Goal: Information Seeking & Learning: Check status

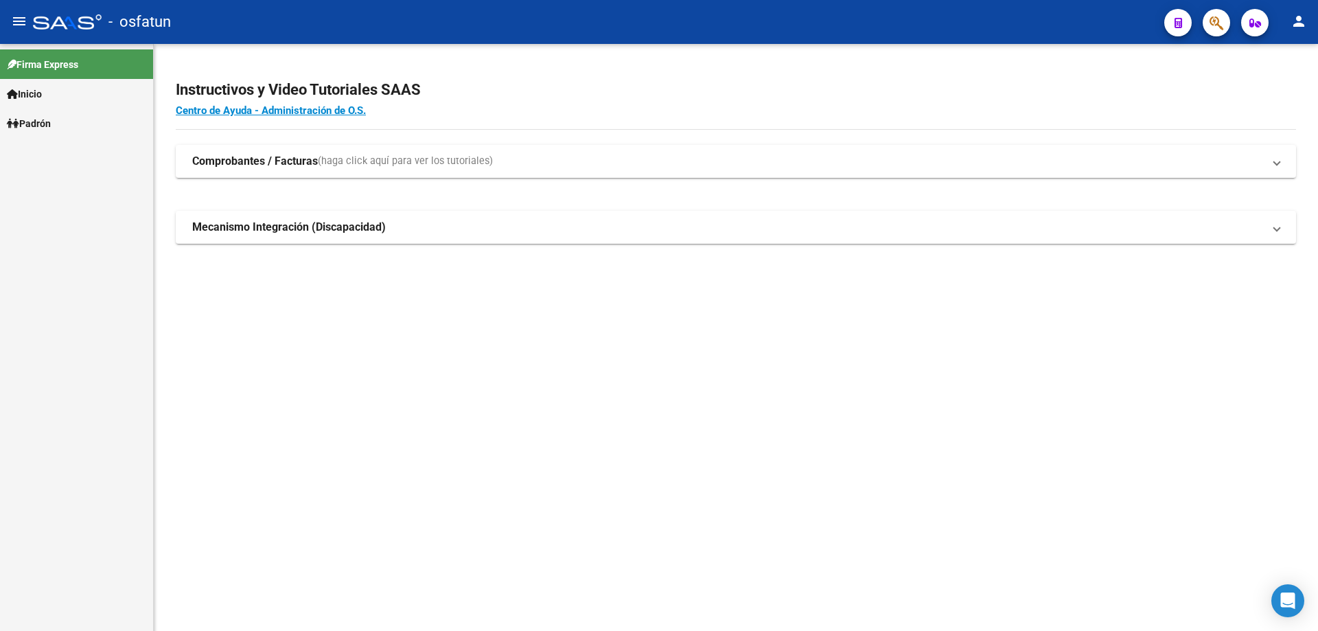
click at [32, 99] on span "Inicio" at bounding box center [24, 93] width 35 height 15
click at [38, 128] on span "Padrón" at bounding box center [29, 123] width 44 height 15
click at [41, 149] on link "Análisis Afiliado" at bounding box center [76, 153] width 153 height 30
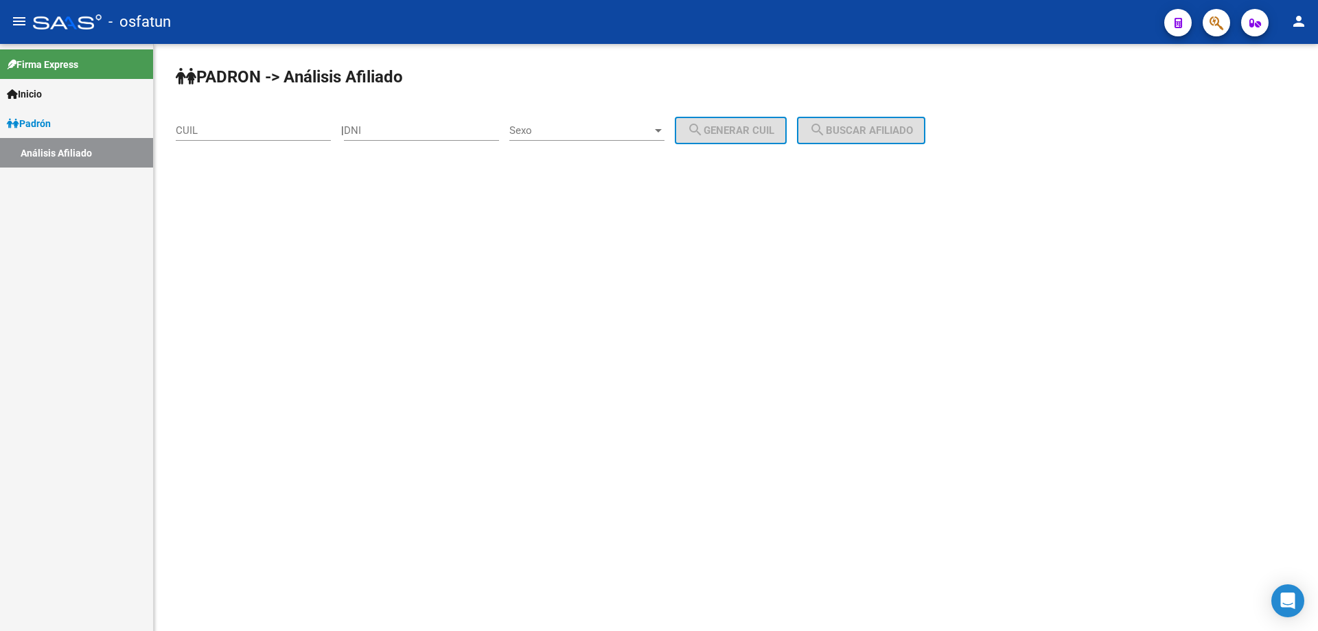
click at [251, 124] on input "CUIL" at bounding box center [253, 130] width 155 height 12
click at [245, 128] on input "20-37803659-4" at bounding box center [253, 130] width 155 height 12
click at [913, 130] on span "search Buscar afiliado" at bounding box center [861, 130] width 104 height 12
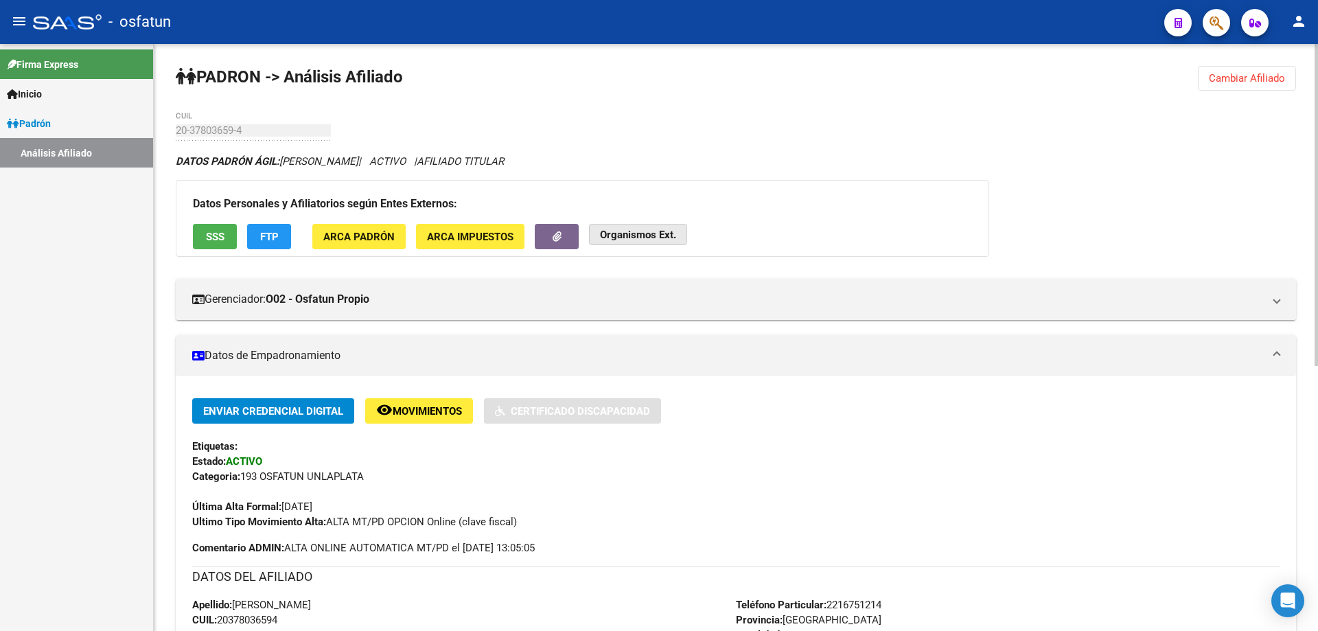
click at [655, 239] on strong "Organismos Ext." at bounding box center [638, 235] width 76 height 12
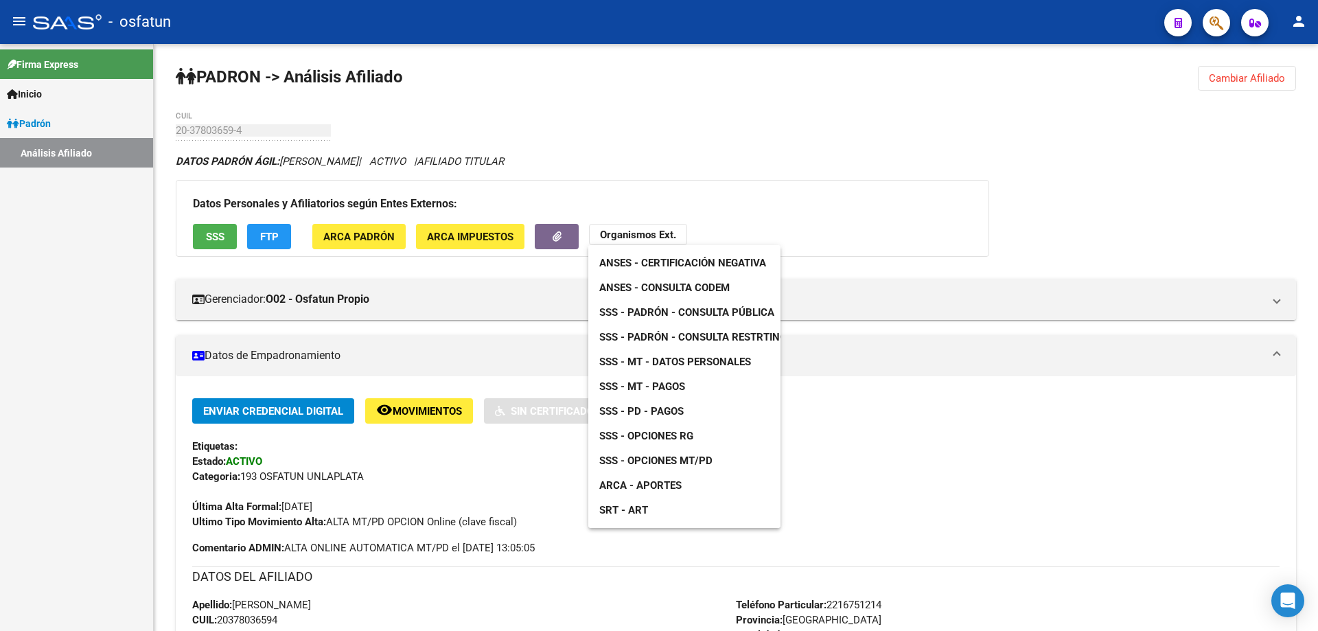
click at [655, 264] on span "ANSES - Certificación Negativa" at bounding box center [682, 263] width 167 height 12
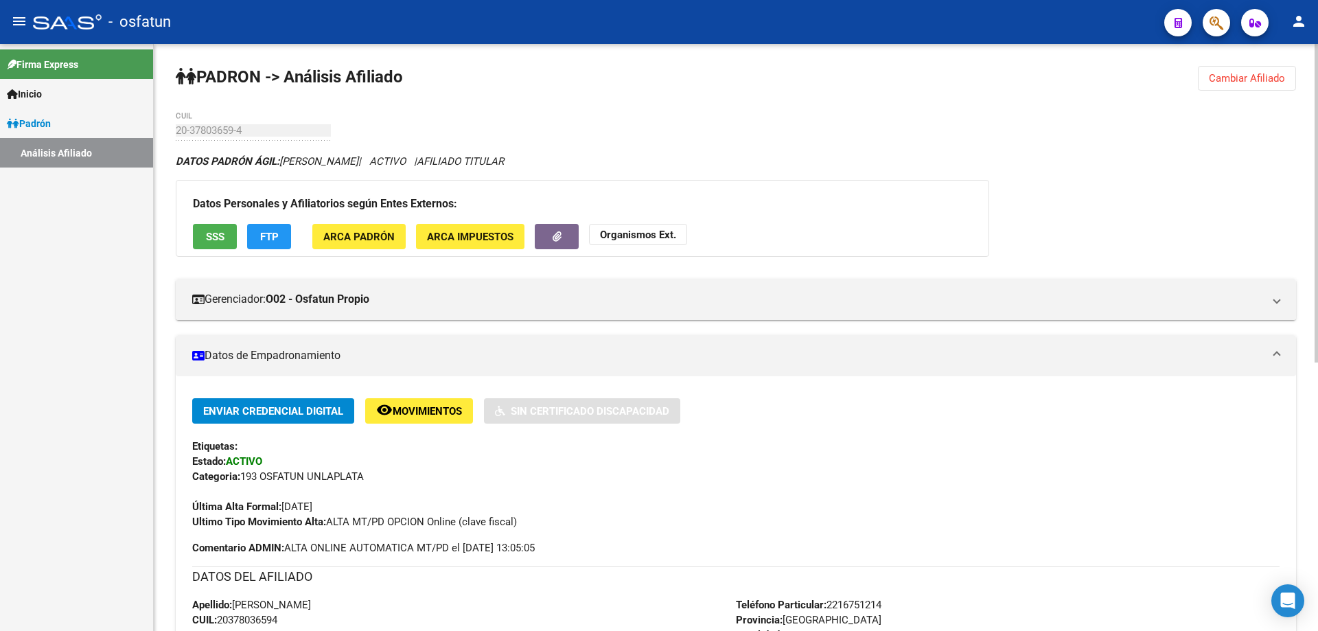
click at [641, 234] on strong "Organismos Ext." at bounding box center [638, 235] width 76 height 12
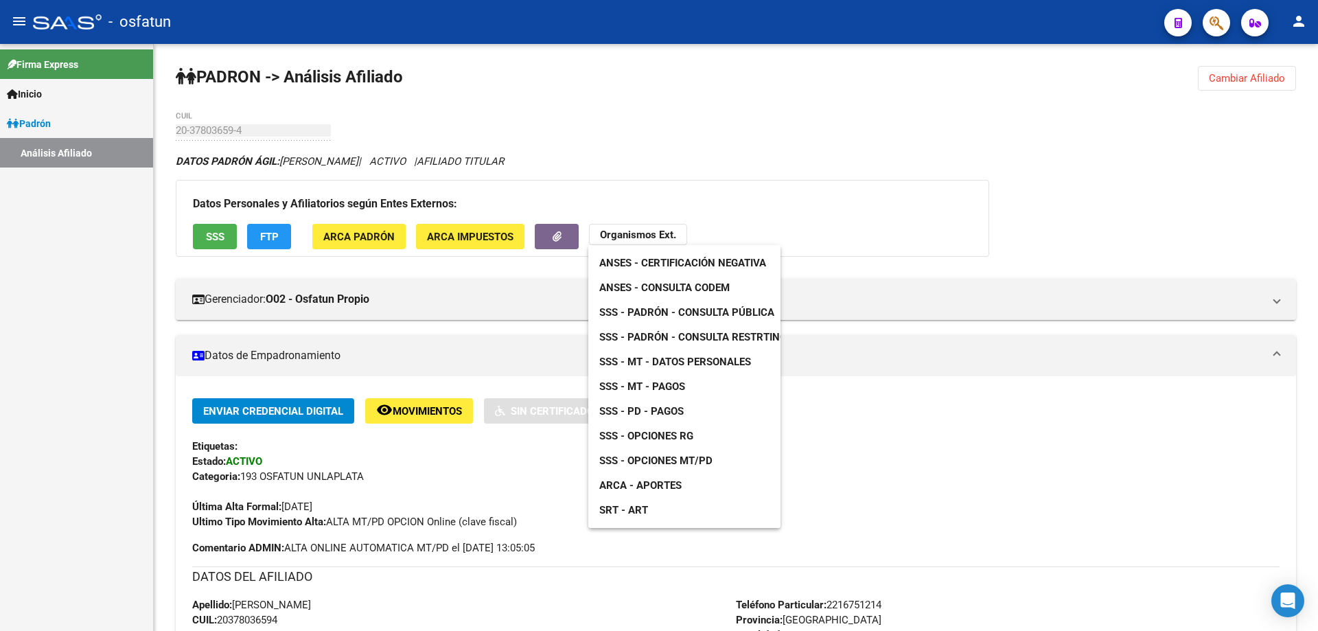
click at [657, 285] on span "ANSES - Consulta CODEM" at bounding box center [664, 287] width 130 height 12
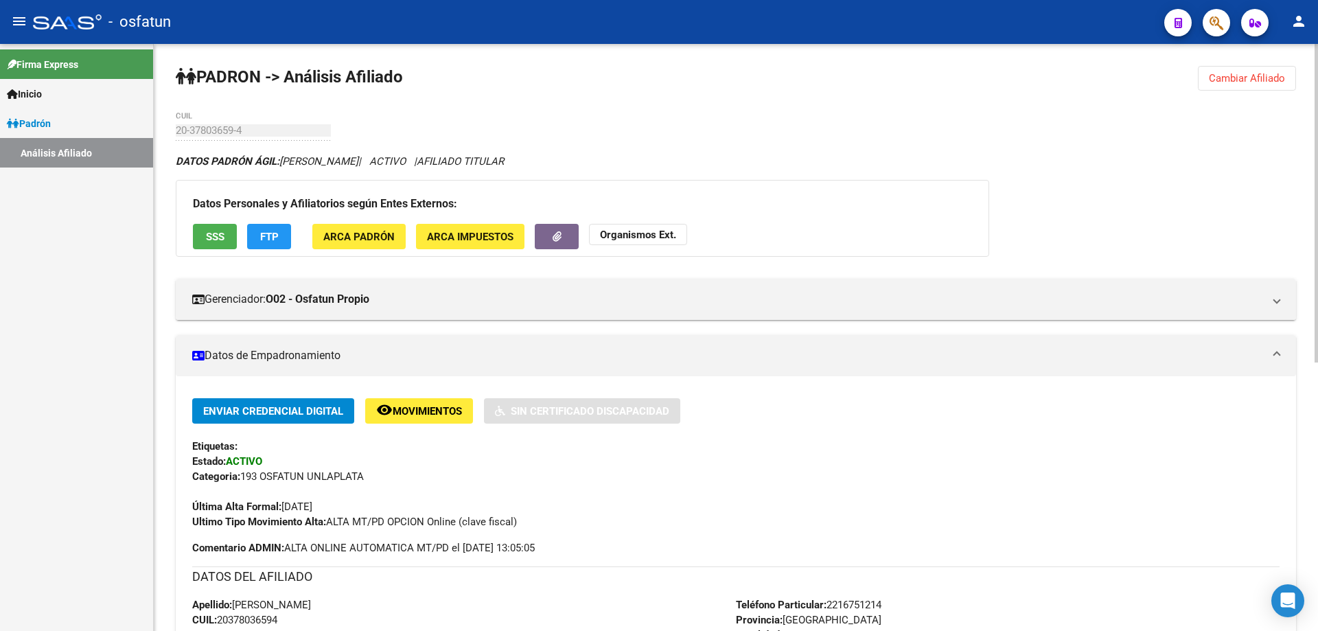
click at [646, 242] on button "Organismos Ext." at bounding box center [638, 234] width 98 height 21
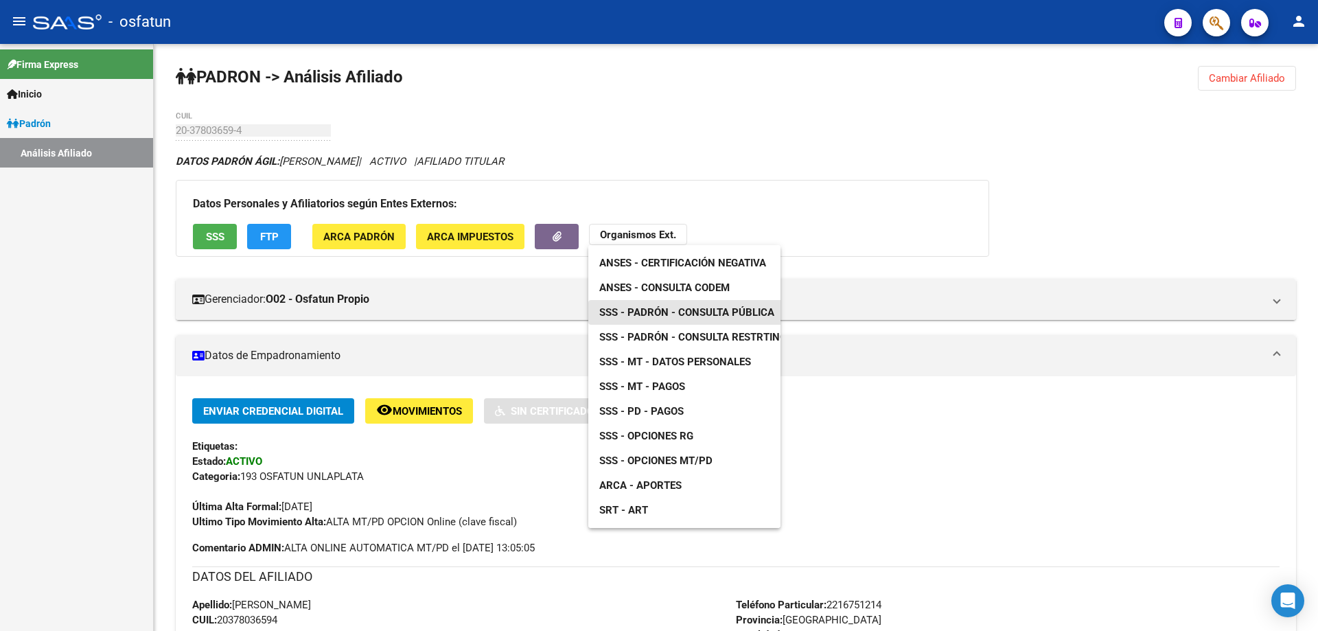
click at [648, 310] on span "SSS - Padrón - Consulta Pública" at bounding box center [686, 312] width 175 height 12
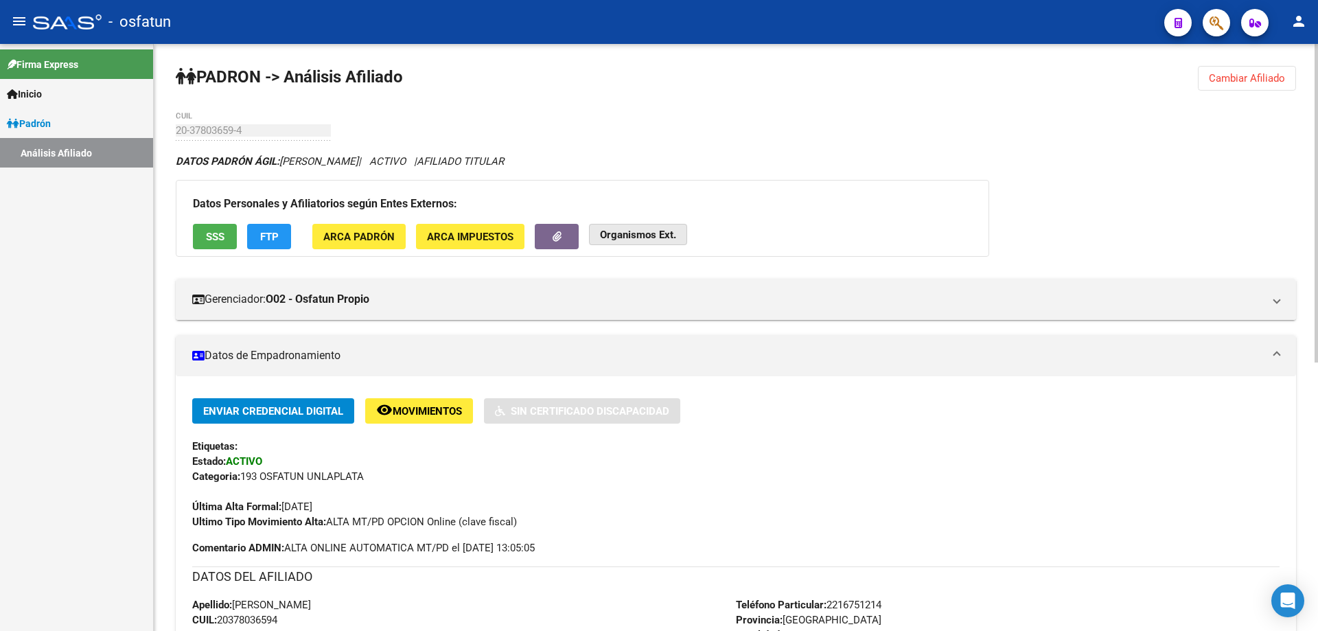
click at [644, 236] on strong "Organismos Ext." at bounding box center [638, 235] width 76 height 12
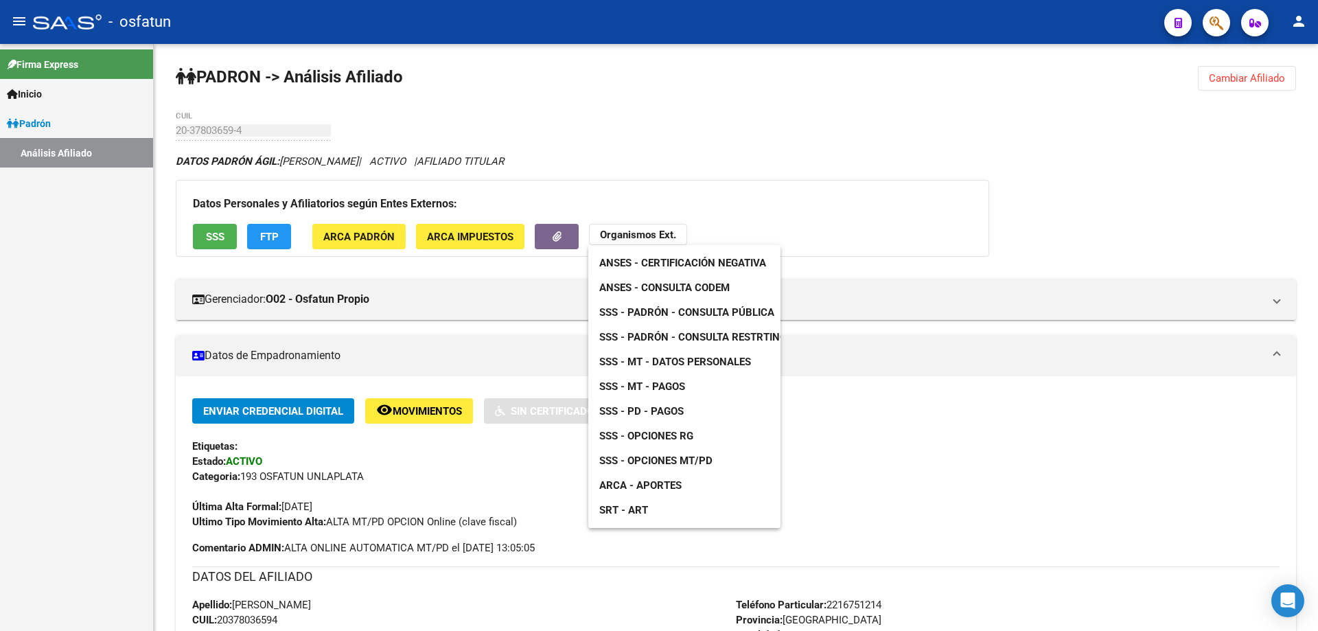
click at [648, 439] on span "SSS - Opciones RG" at bounding box center [646, 436] width 94 height 12
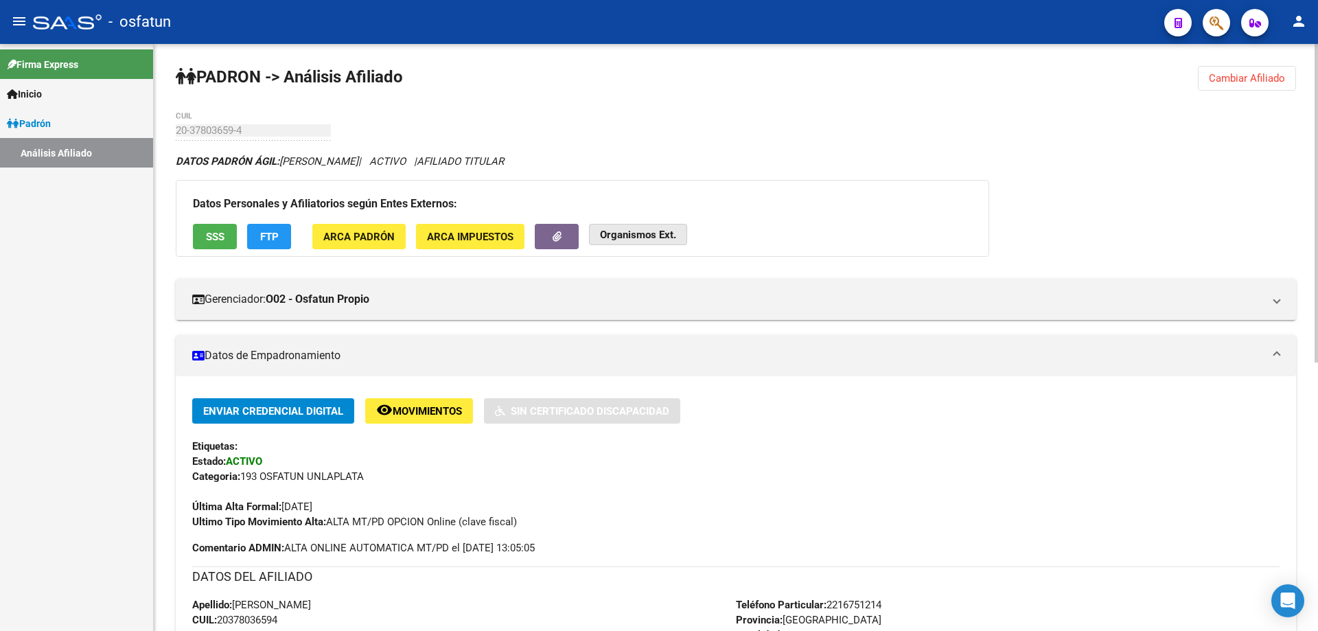
click at [620, 224] on button "Organismos Ext." at bounding box center [638, 234] width 98 height 21
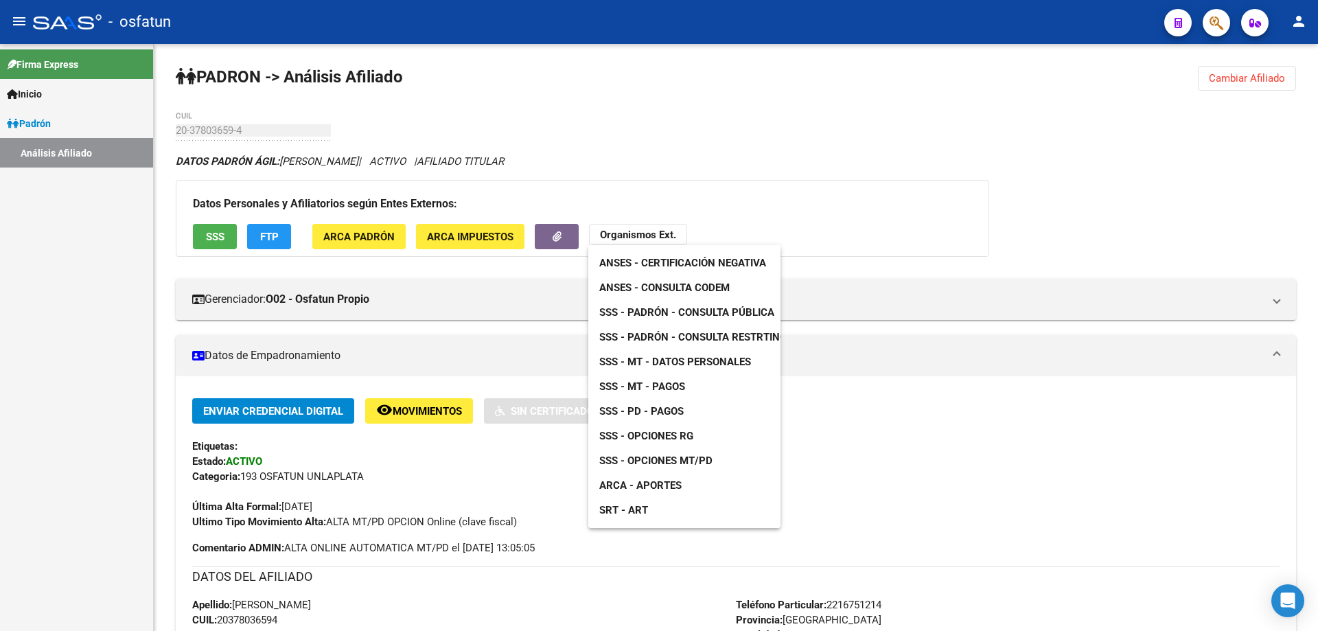
click at [649, 484] on span "ARCA - Aportes" at bounding box center [640, 485] width 82 height 12
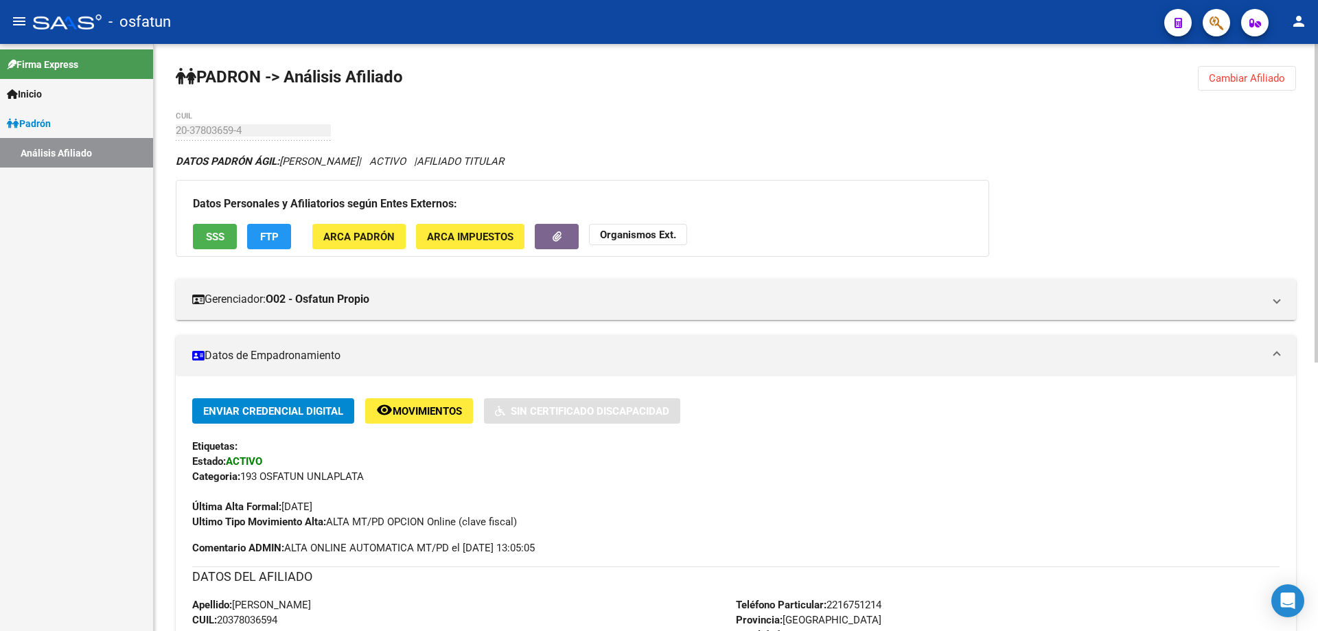
click at [1250, 73] on span "Cambiar Afiliado" at bounding box center [1246, 78] width 76 height 12
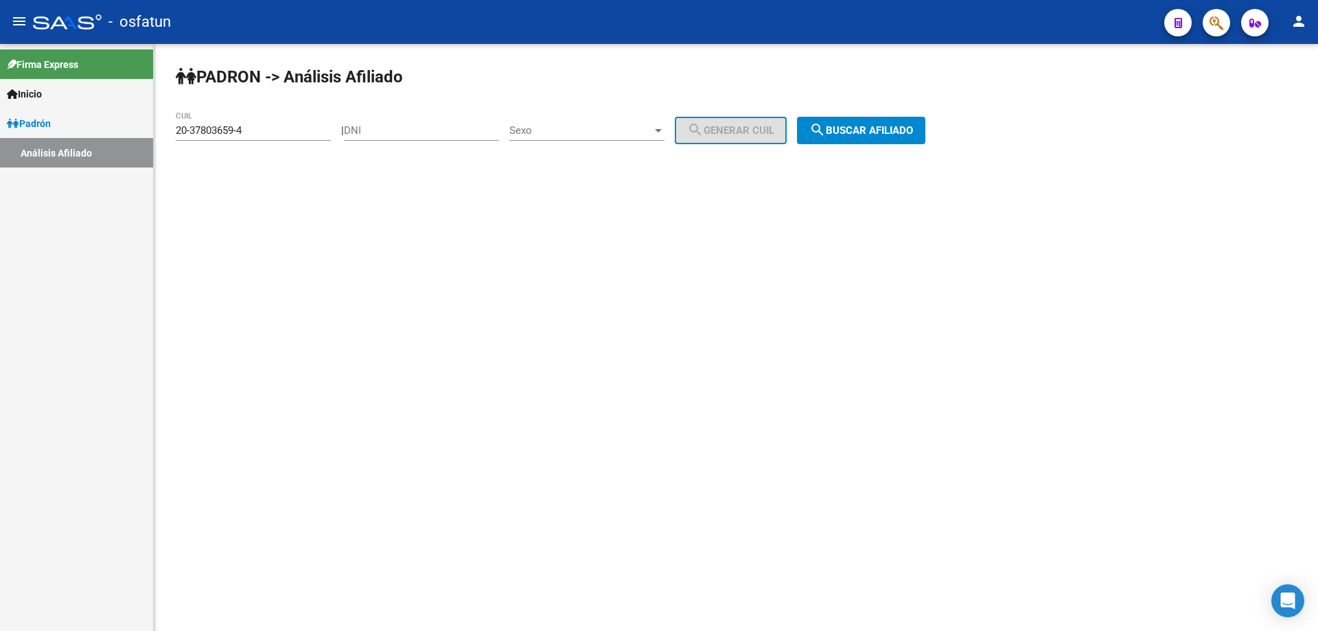
click at [275, 138] on div "20-37803659-4 CUIL" at bounding box center [253, 126] width 155 height 30
click at [274, 137] on div "20-37803659-4 CUIL" at bounding box center [253, 126] width 155 height 30
click at [274, 135] on input "27-37803112-0" at bounding box center [253, 130] width 155 height 12
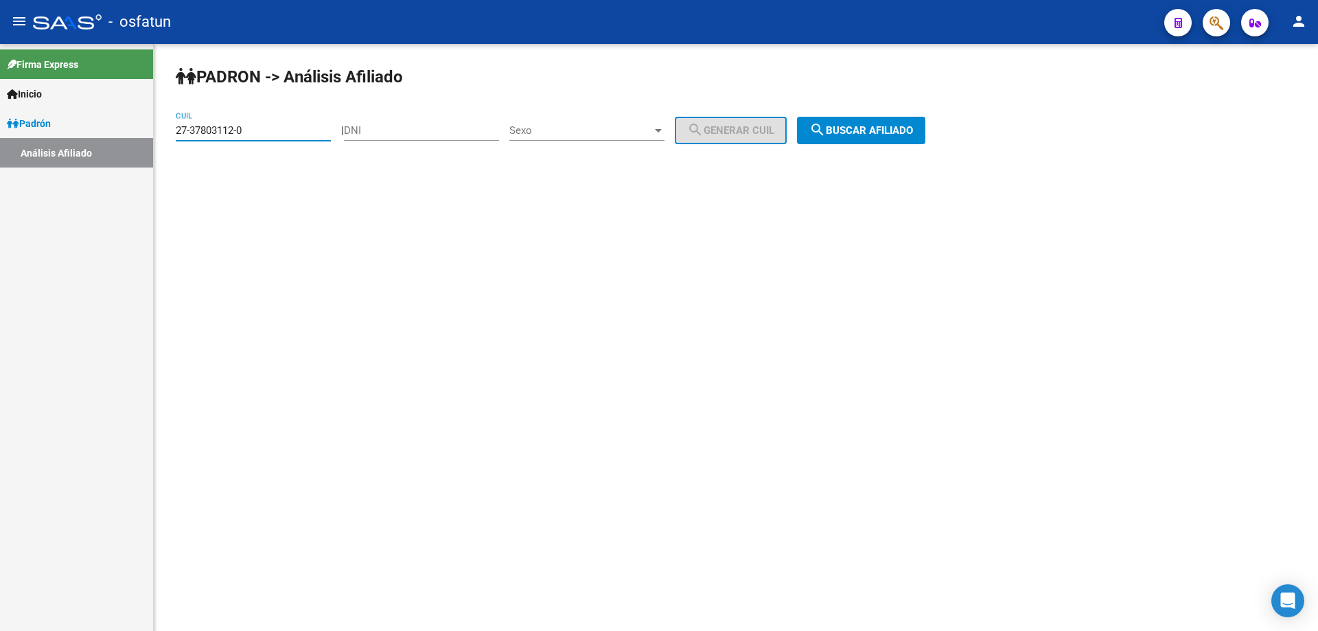
type input "27-37803112-0"
click at [863, 138] on button "search Buscar afiliado" at bounding box center [861, 130] width 128 height 27
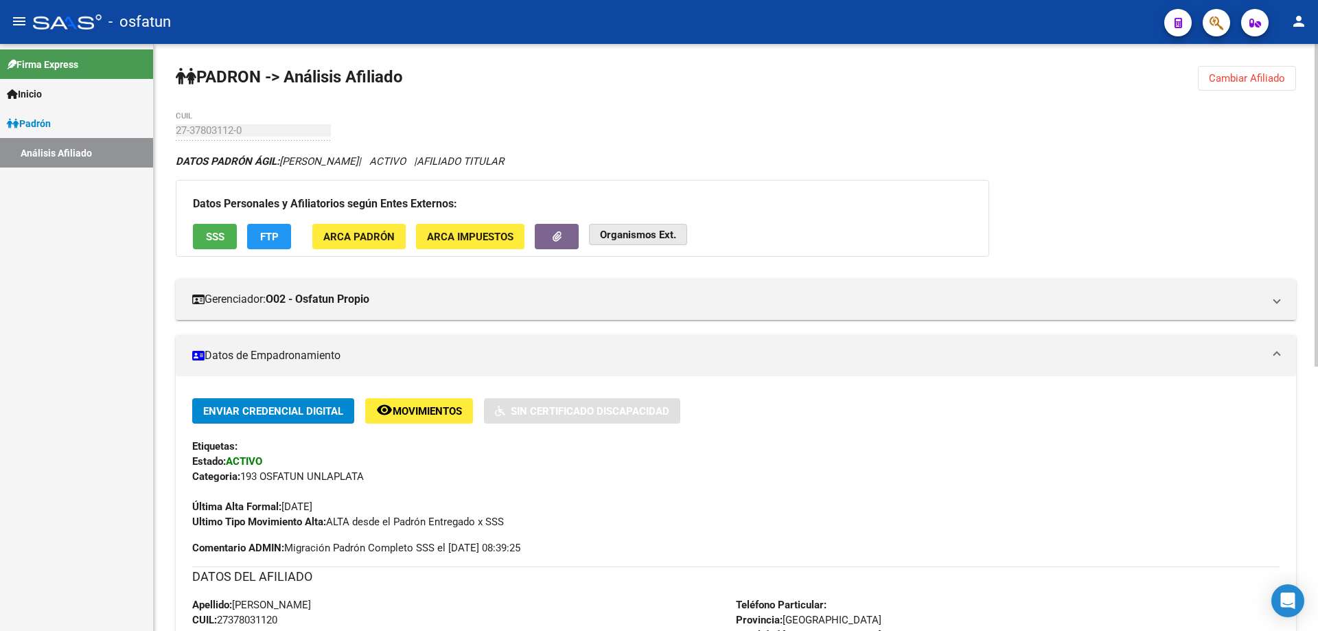
click at [664, 237] on strong "Organismos Ext." at bounding box center [638, 235] width 76 height 12
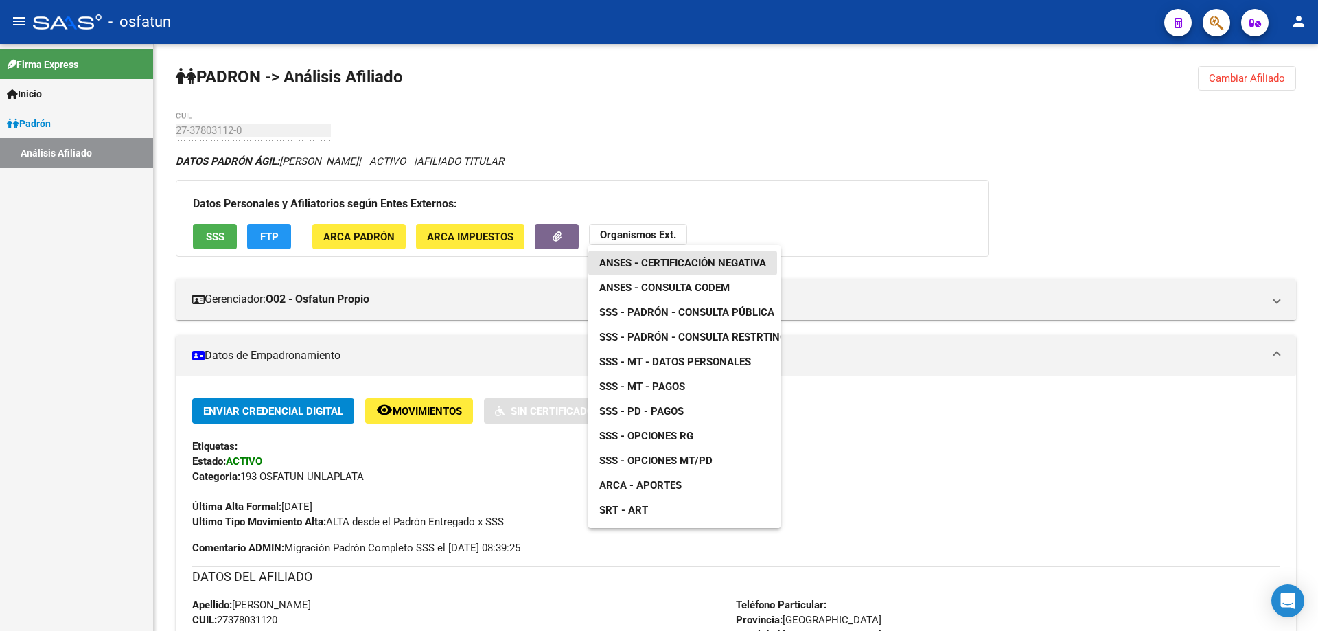
click at [666, 253] on link "ANSES - Certificación Negativa" at bounding box center [682, 262] width 189 height 25
